Goal: Task Accomplishment & Management: Manage account settings

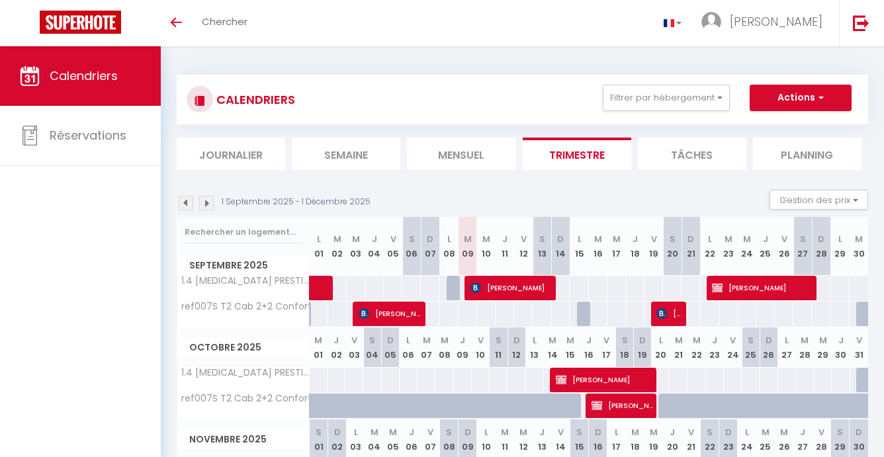
click at [507, 287] on span "[PERSON_NAME]" at bounding box center [510, 287] width 80 height 25
select select "OK"
select select "KO"
select select "0"
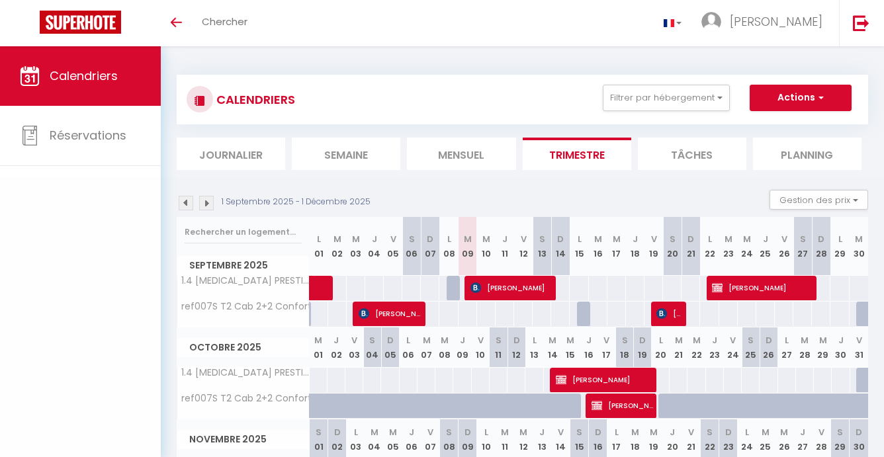
select select "1"
select select
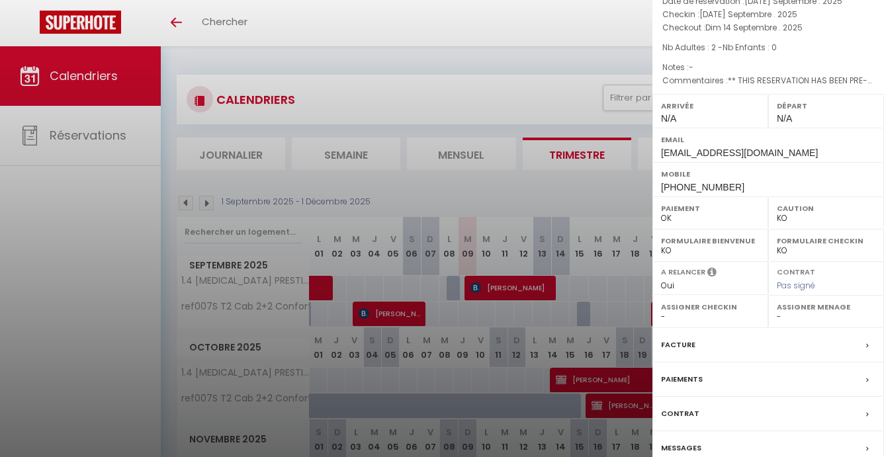
scroll to position [89, 0]
click at [682, 373] on label "Paiements" at bounding box center [682, 380] width 42 height 14
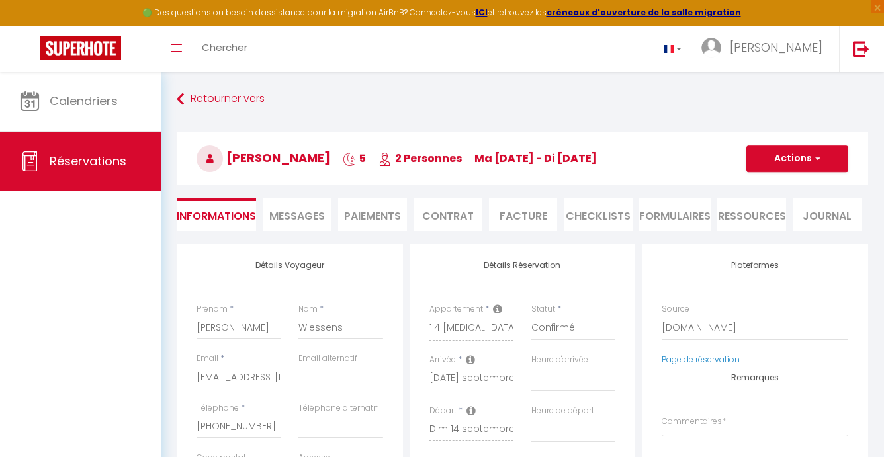
select select
checkbox input "false"
select select
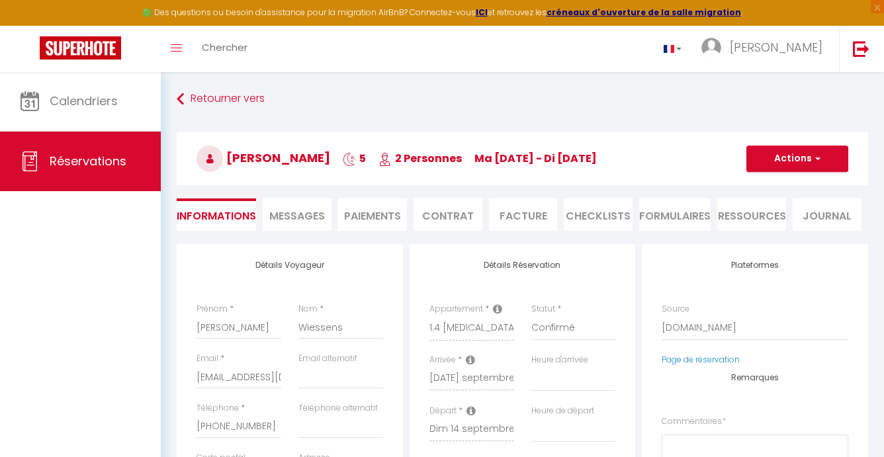
checkbox input "false"
type textarea "** THIS RESERVATION HAS BEEN PRE-PAID ** BOOKING NOTE : Payment charge is EUR 1…"
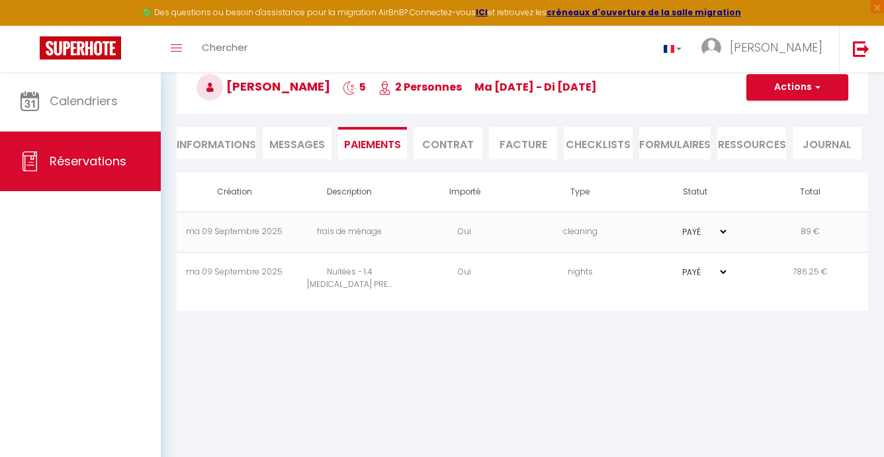
scroll to position [71, 0]
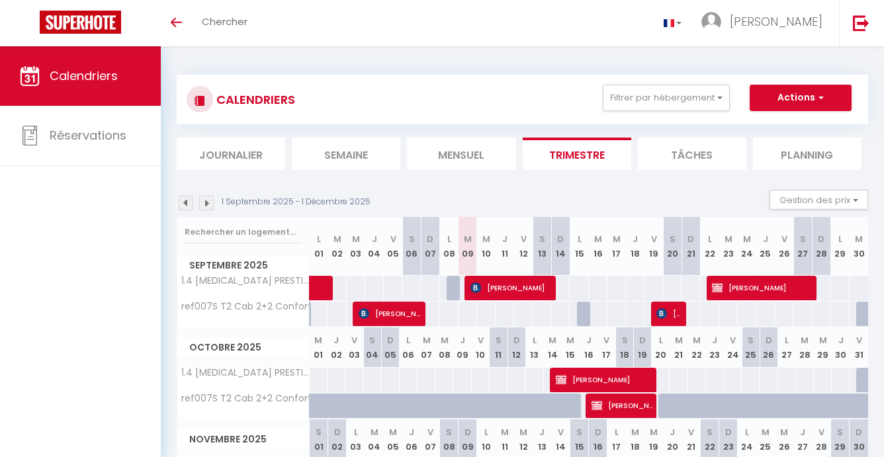
click at [185, 201] on img at bounding box center [186, 203] width 15 height 15
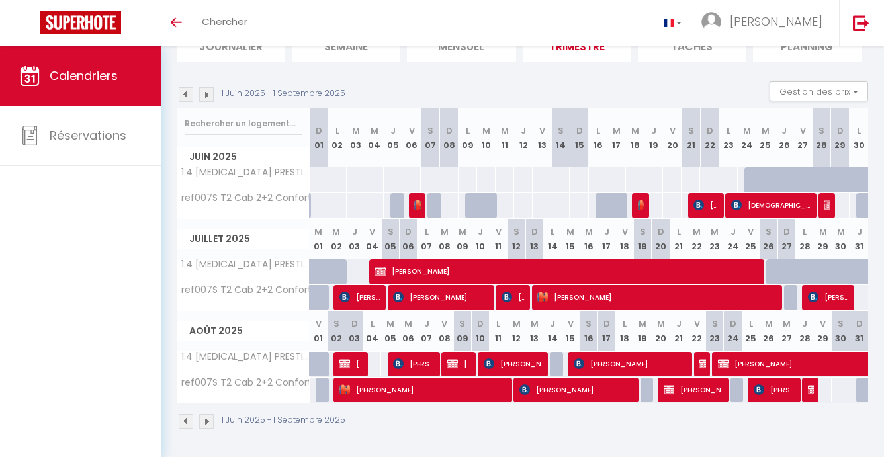
scroll to position [108, 0]
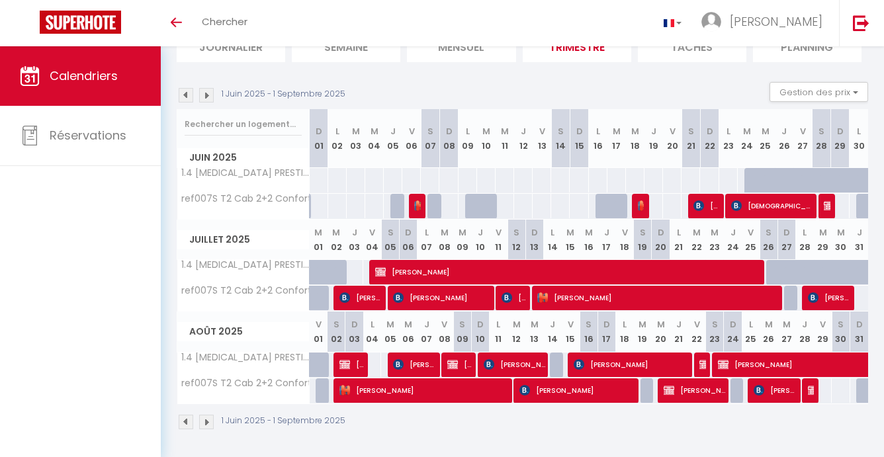
click at [207, 95] on img at bounding box center [206, 95] width 15 height 15
